Goal: Task Accomplishment & Management: Manage account settings

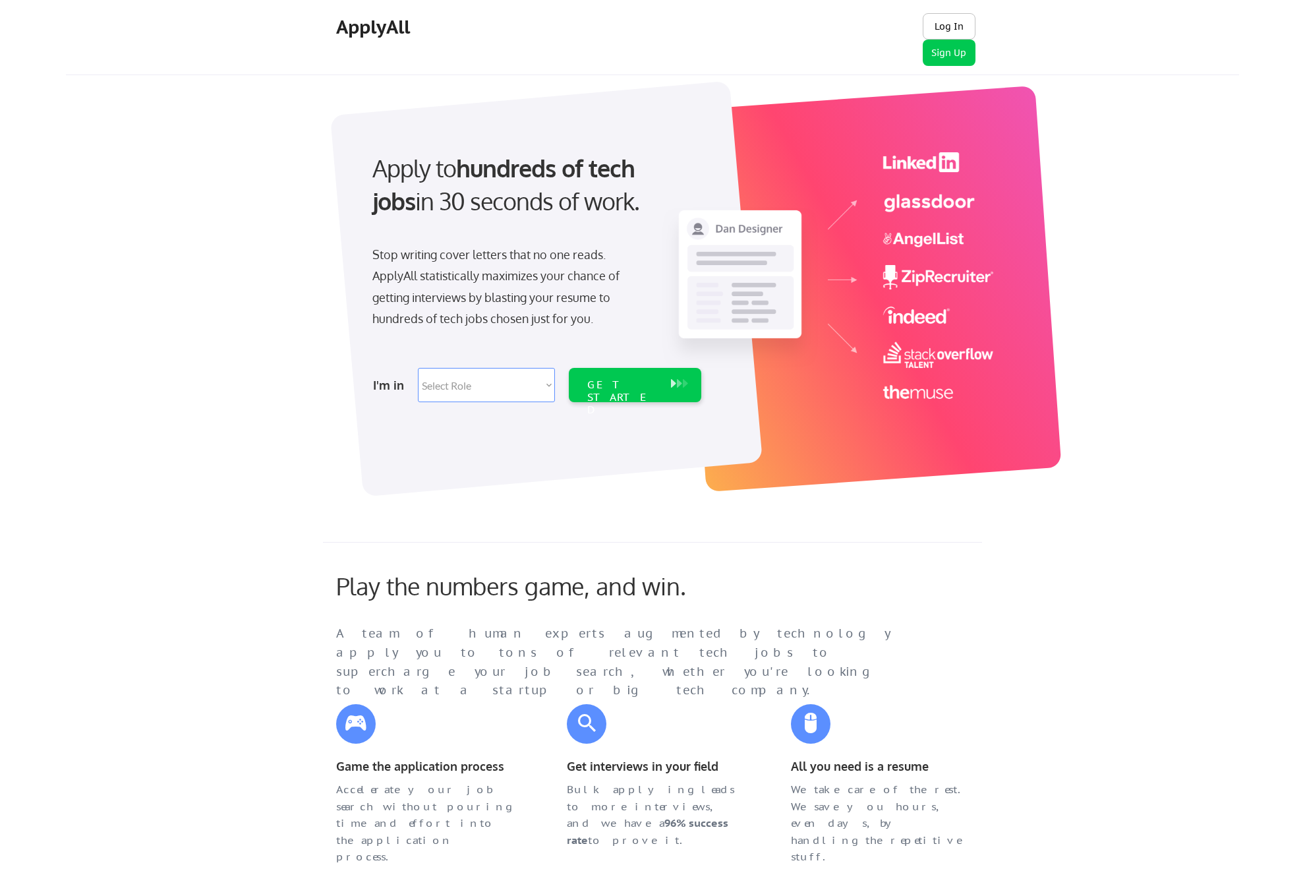
click at [944, 22] on button "Log In" at bounding box center [949, 26] width 53 height 26
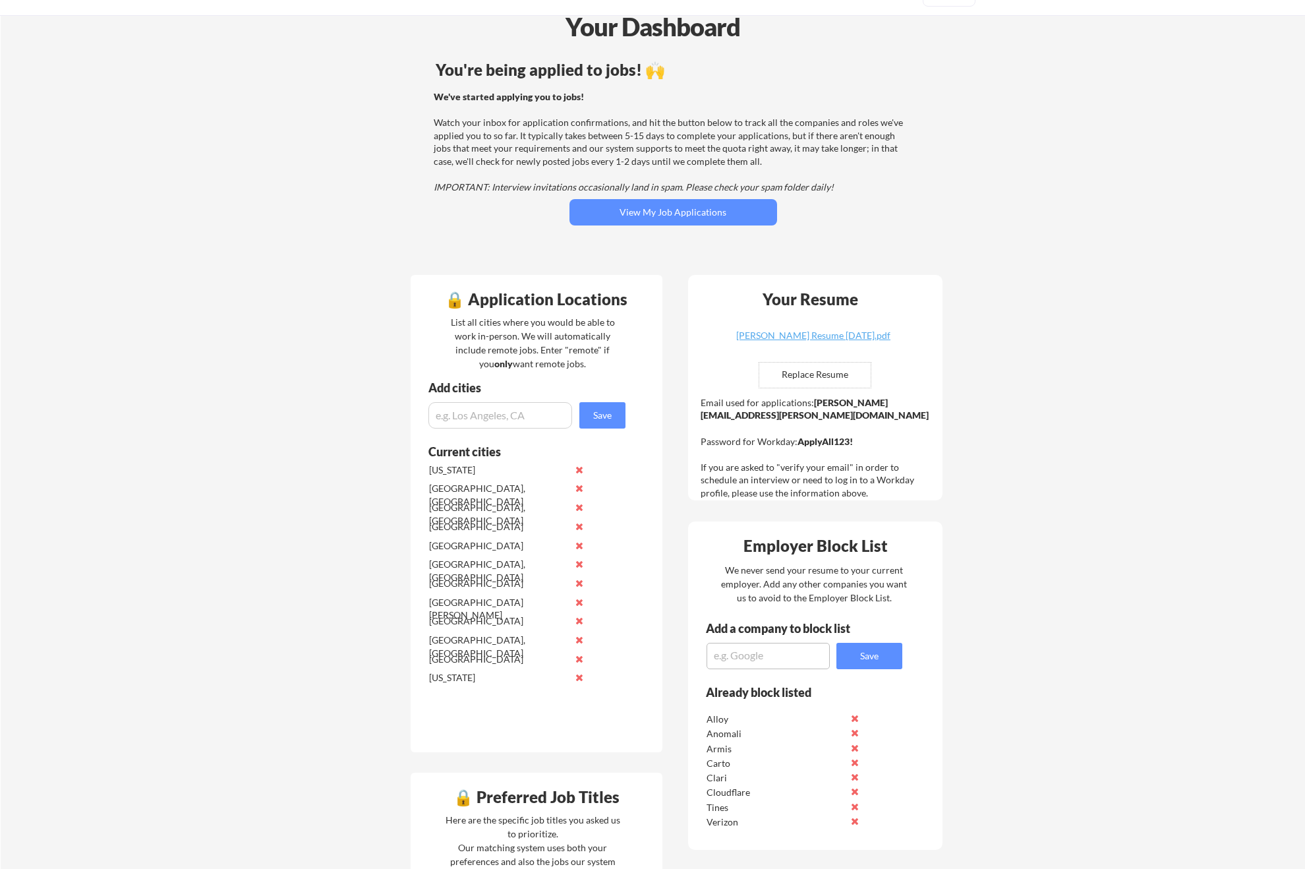
scroll to position [61, 0]
click at [759, 645] on textarea at bounding box center [768, 655] width 123 height 26
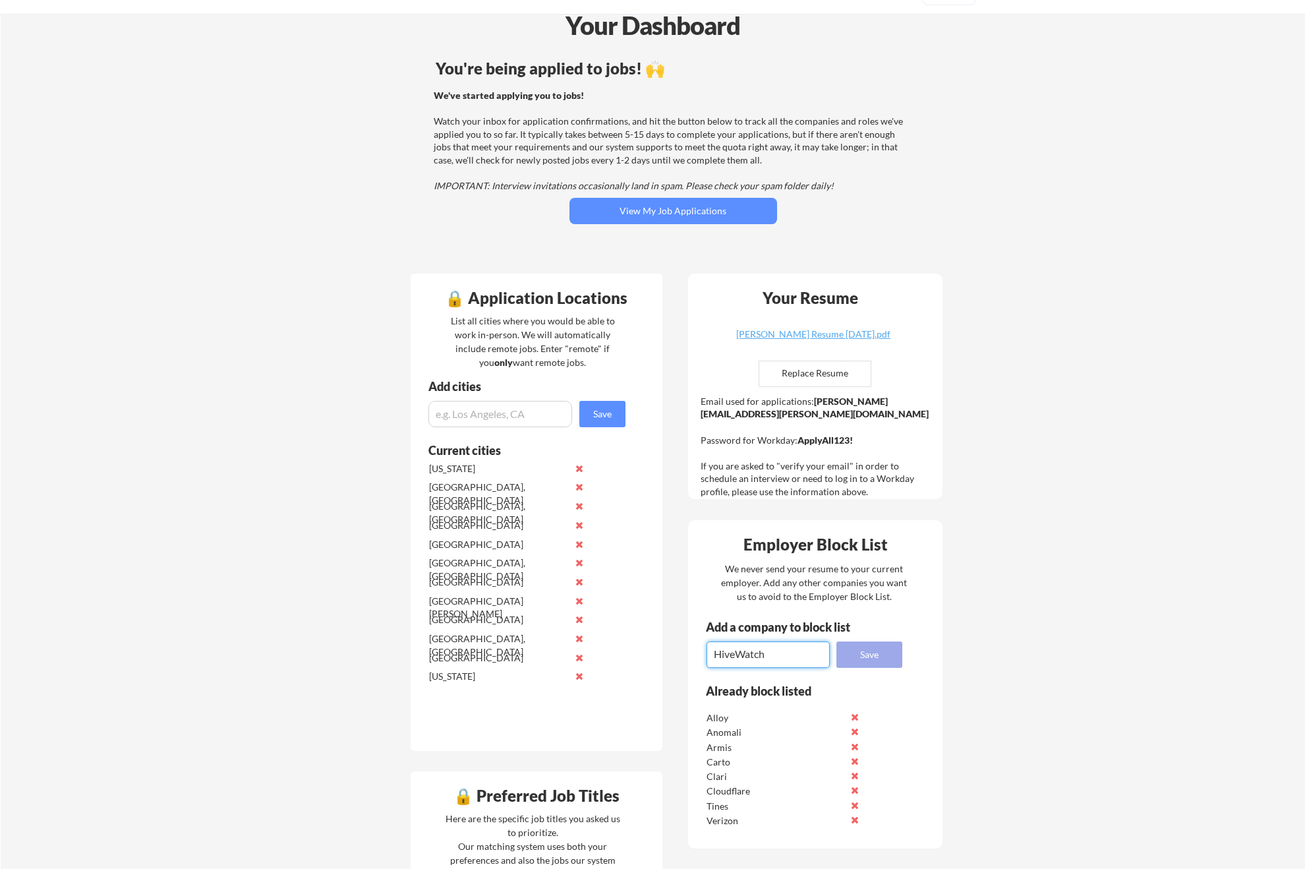
type textarea "HiveWatch"
click at [891, 653] on button "Save" at bounding box center [870, 655] width 66 height 26
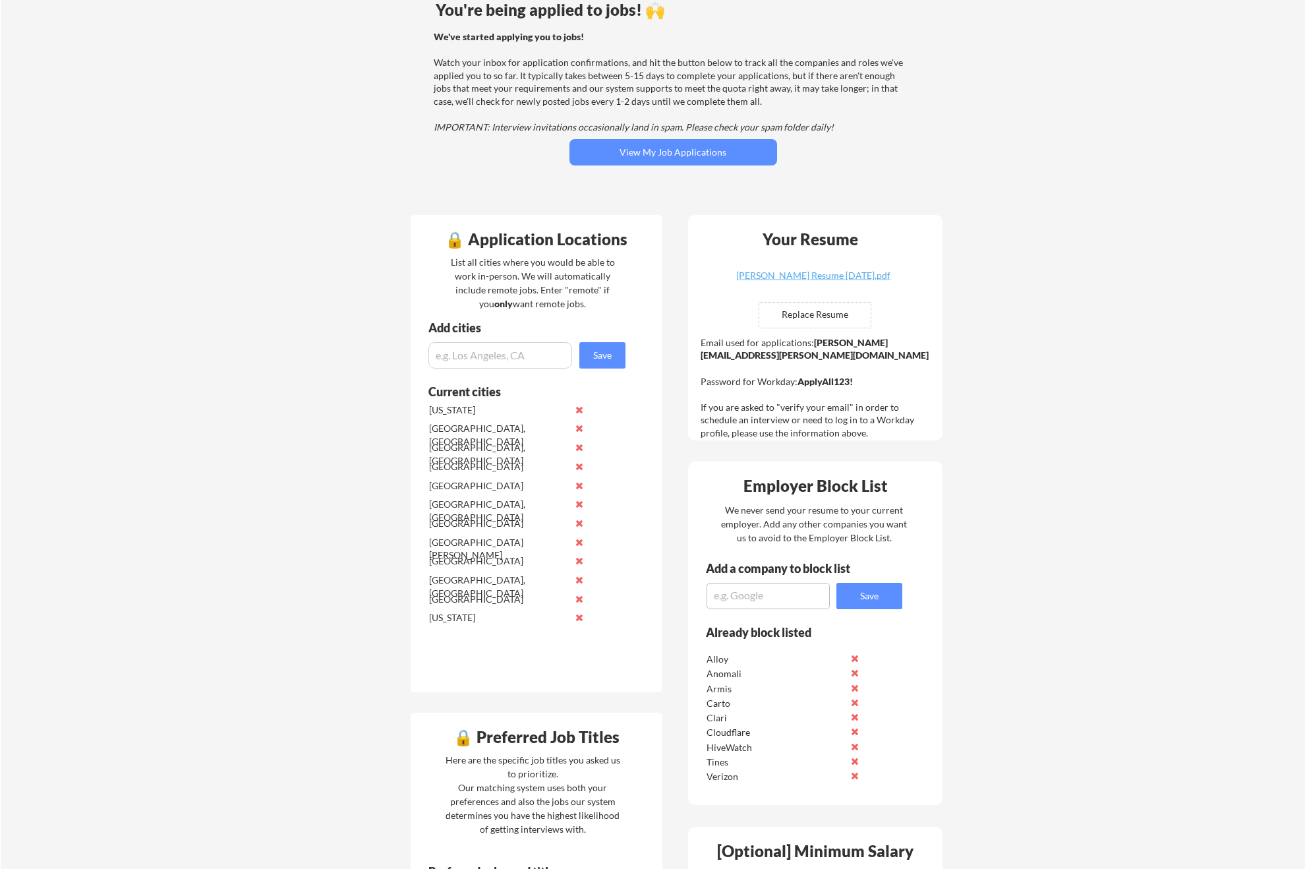
scroll to position [120, 0]
click at [743, 587] on textarea at bounding box center [768, 595] width 123 height 26
type textarea "Egnyte"
click at [837, 593] on button "Save" at bounding box center [870, 595] width 66 height 26
click at [795, 598] on textarea at bounding box center [768, 595] width 123 height 26
